Goal: Transaction & Acquisition: Subscribe to service/newsletter

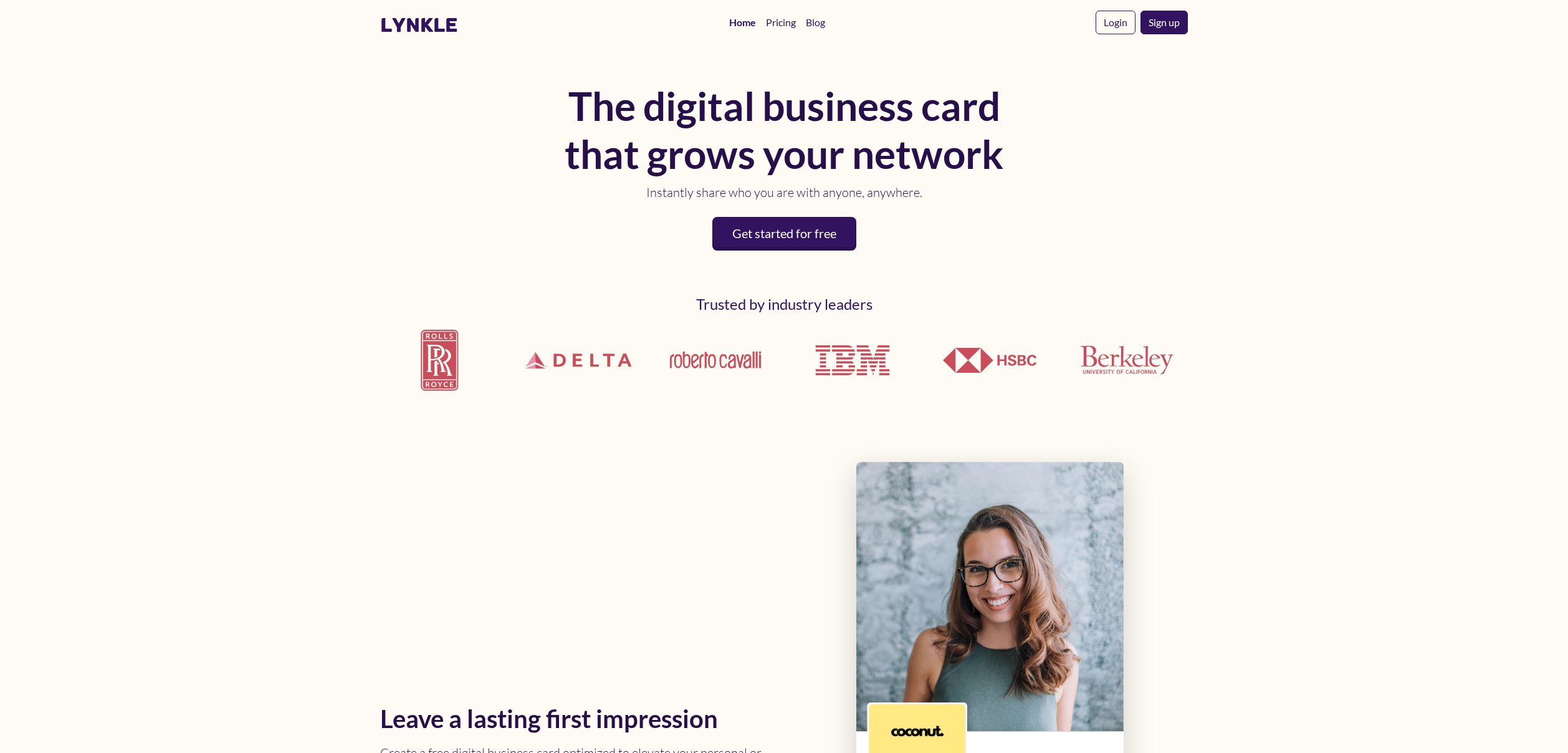
click at [789, 25] on link "Pricing" at bounding box center [781, 22] width 40 height 25
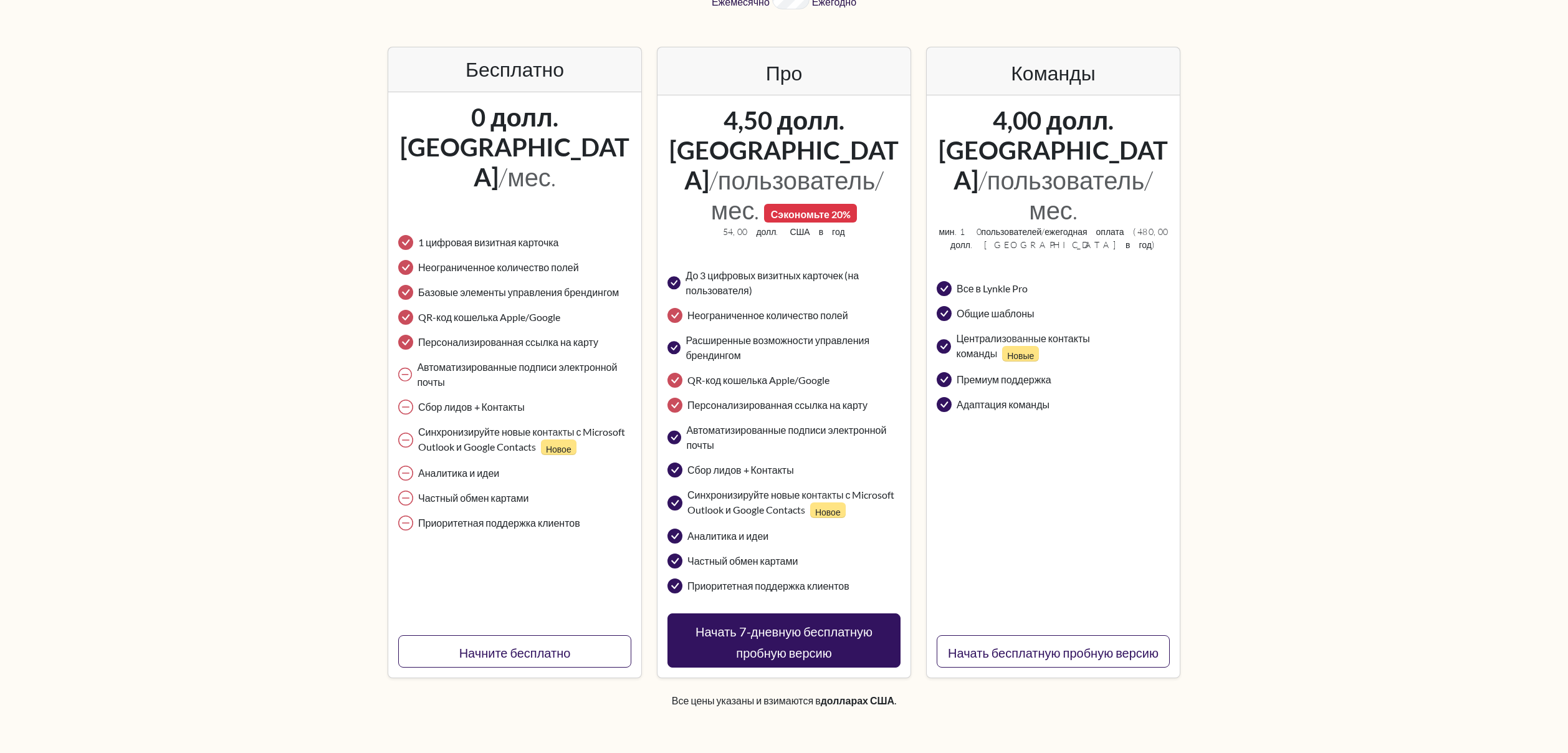
scroll to position [252, 0]
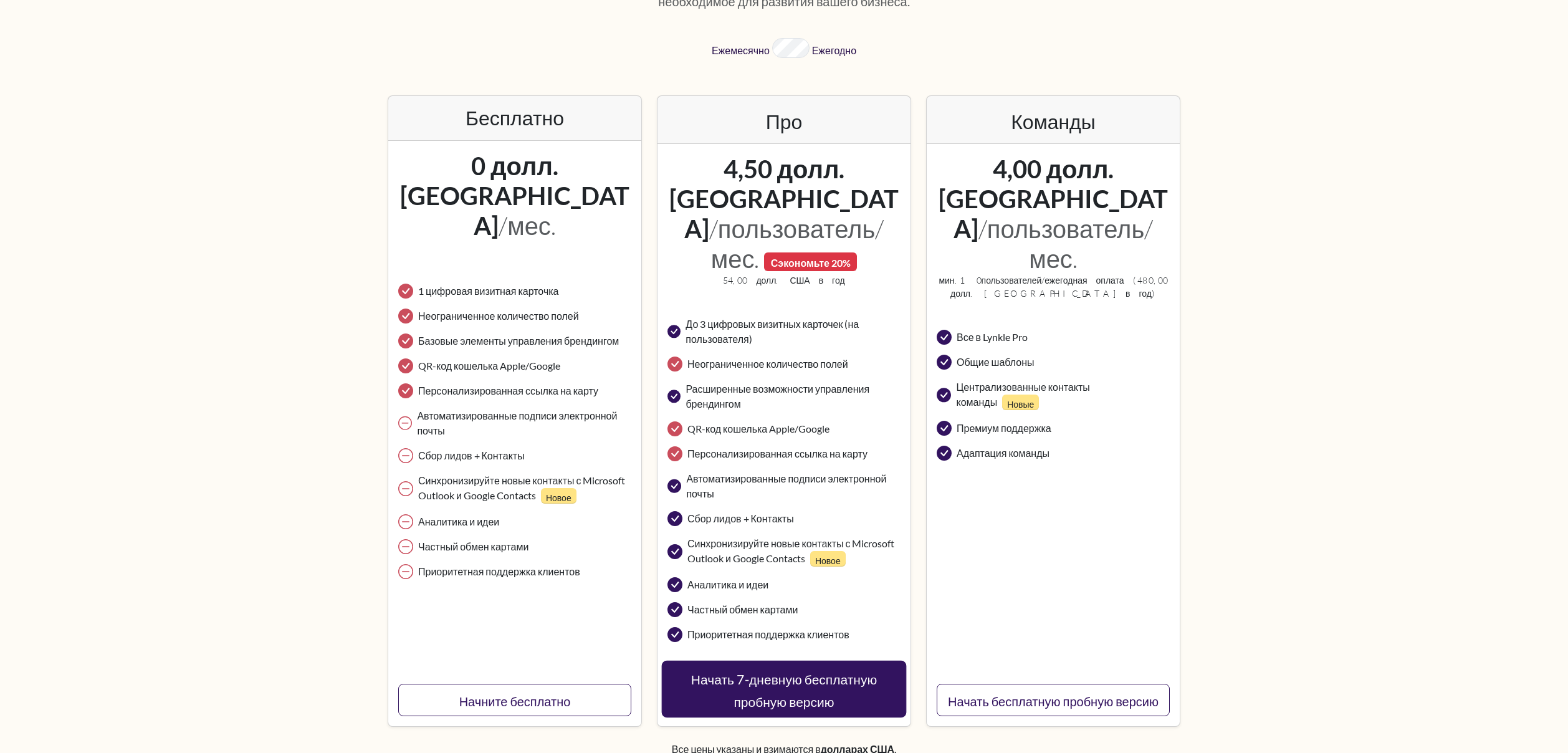
click at [803, 671] on font "Начать 7-дневную бесплатную пробную версию" at bounding box center [784, 690] width 186 height 38
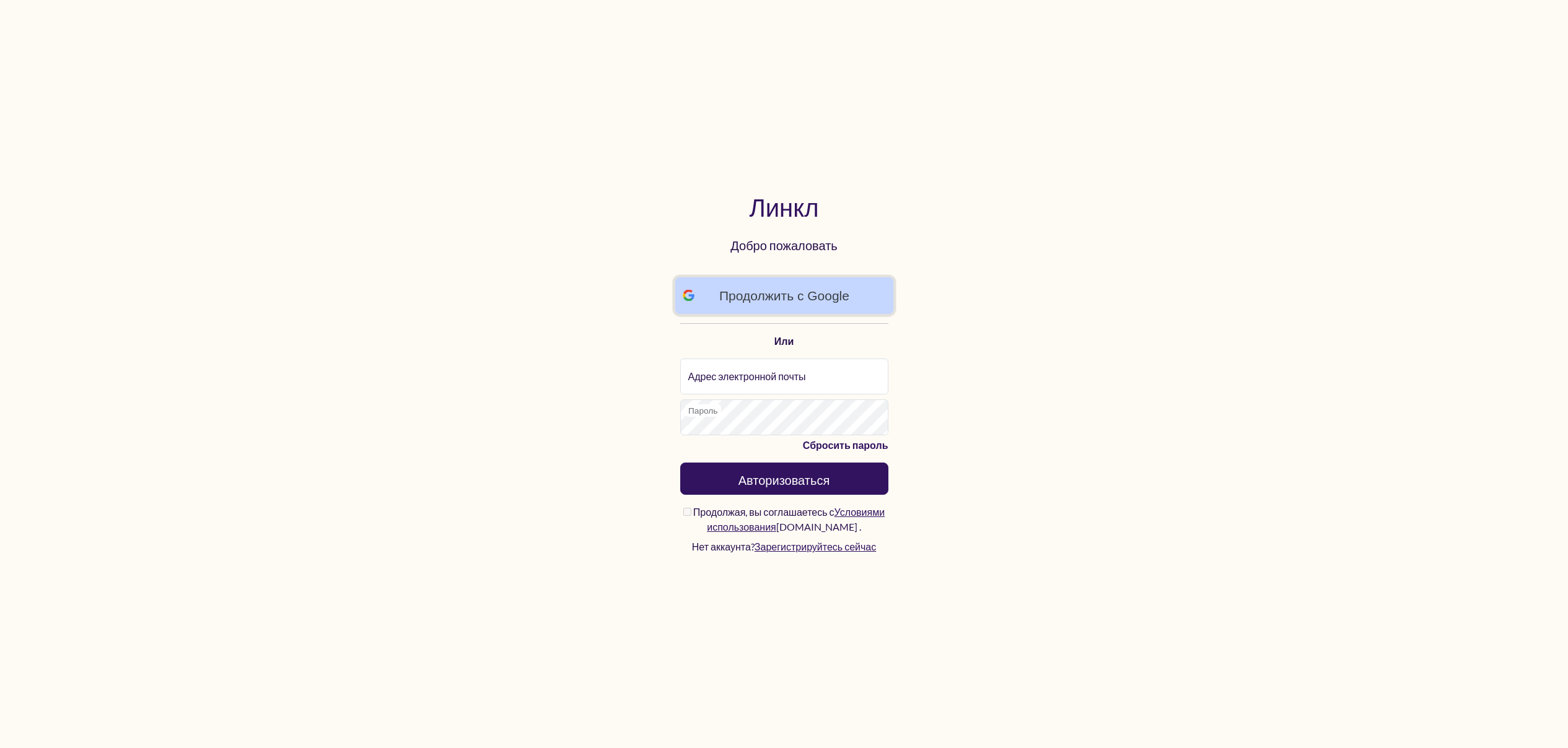
click at [830, 306] on link "Продолжить с Google" at bounding box center [784, 296] width 219 height 37
